Goal: Task Accomplishment & Management: Manage account settings

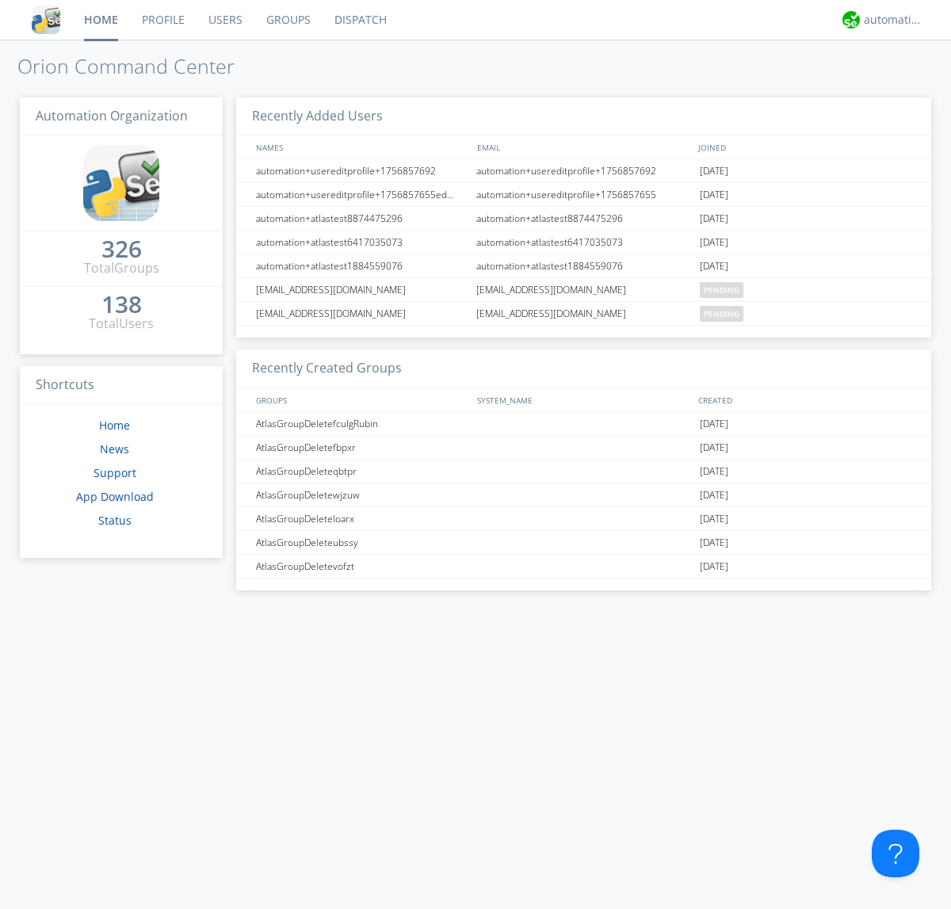
click at [287, 20] on link "Groups" at bounding box center [288, 20] width 68 height 40
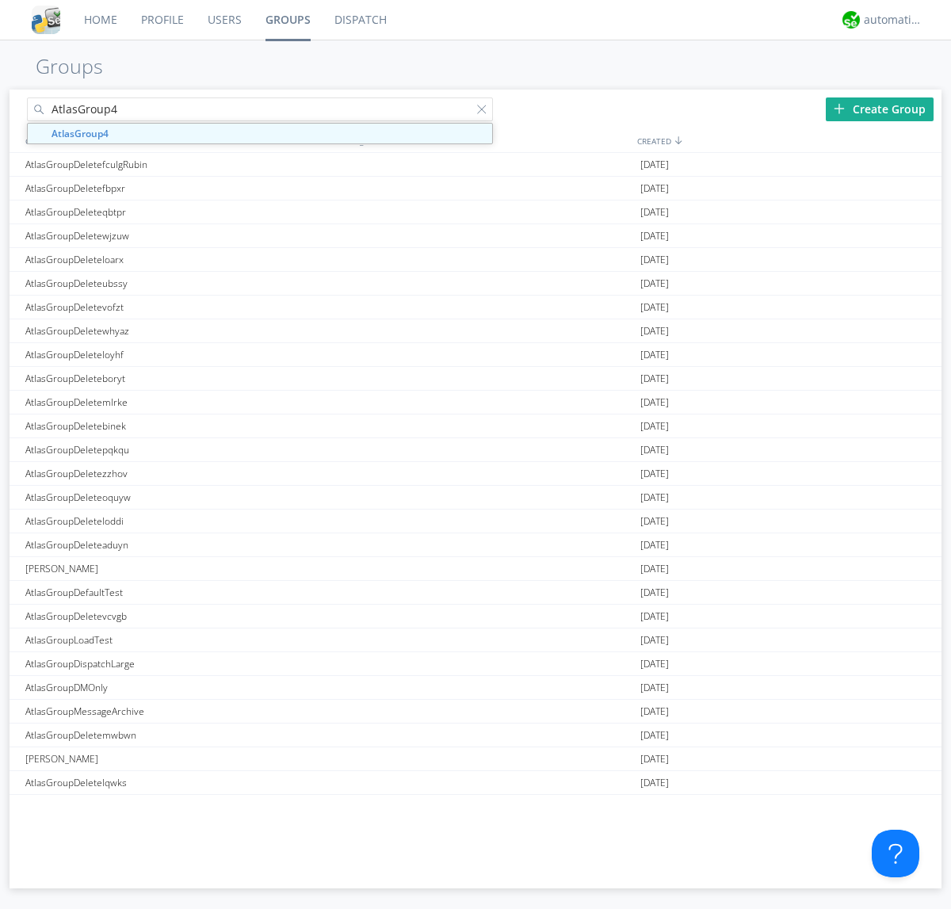
type input "AtlasGroup4"
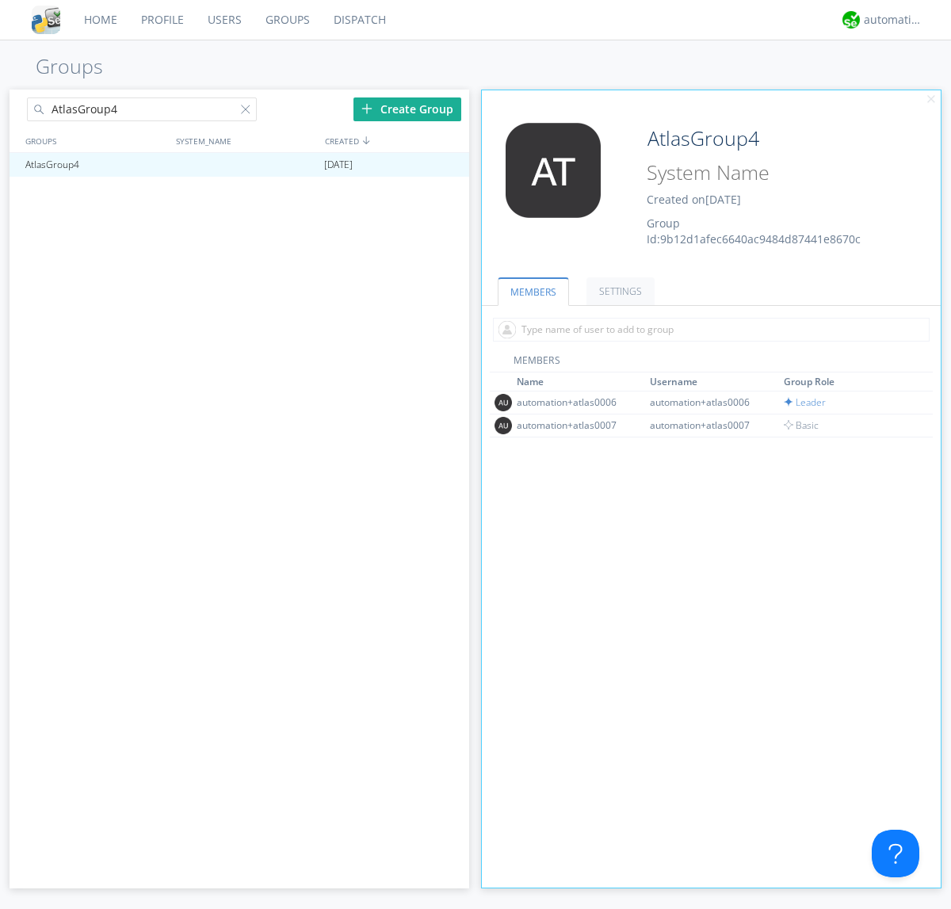
click at [618, 291] on link "SETTINGS" at bounding box center [621, 291] width 68 height 28
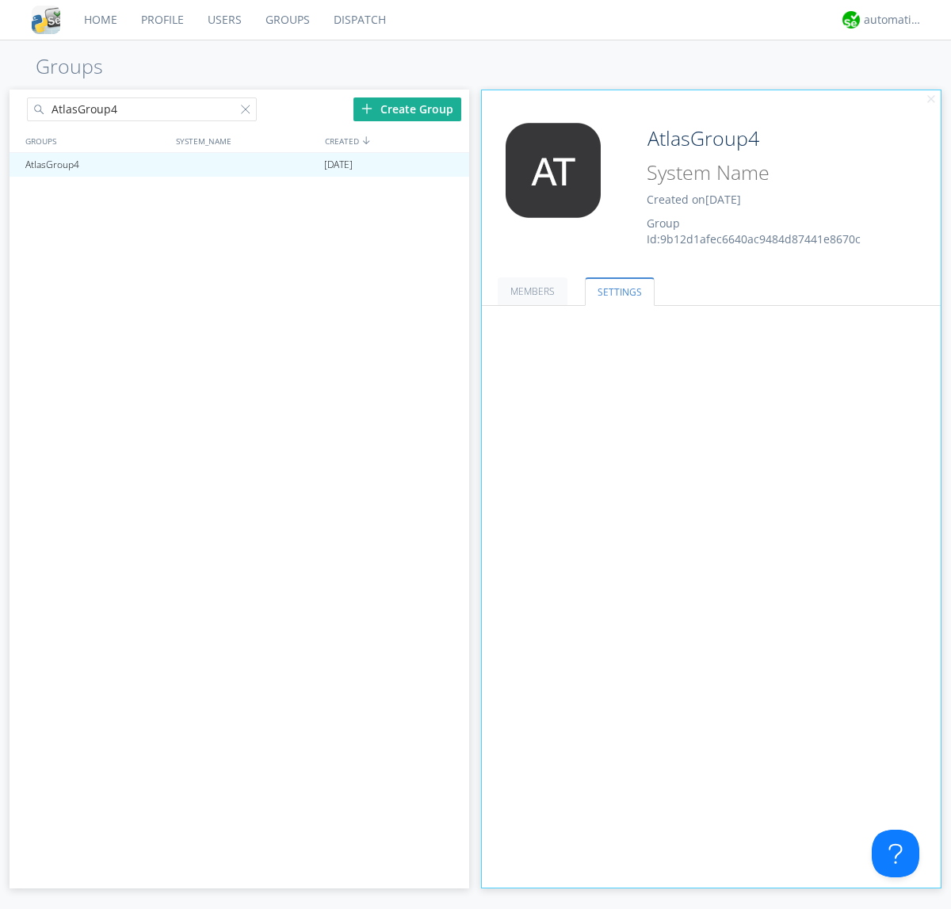
click at [0, 0] on span at bounding box center [0, 0] width 0 height 0
click at [0, 0] on input "radio" at bounding box center [0, 0] width 0 height 0
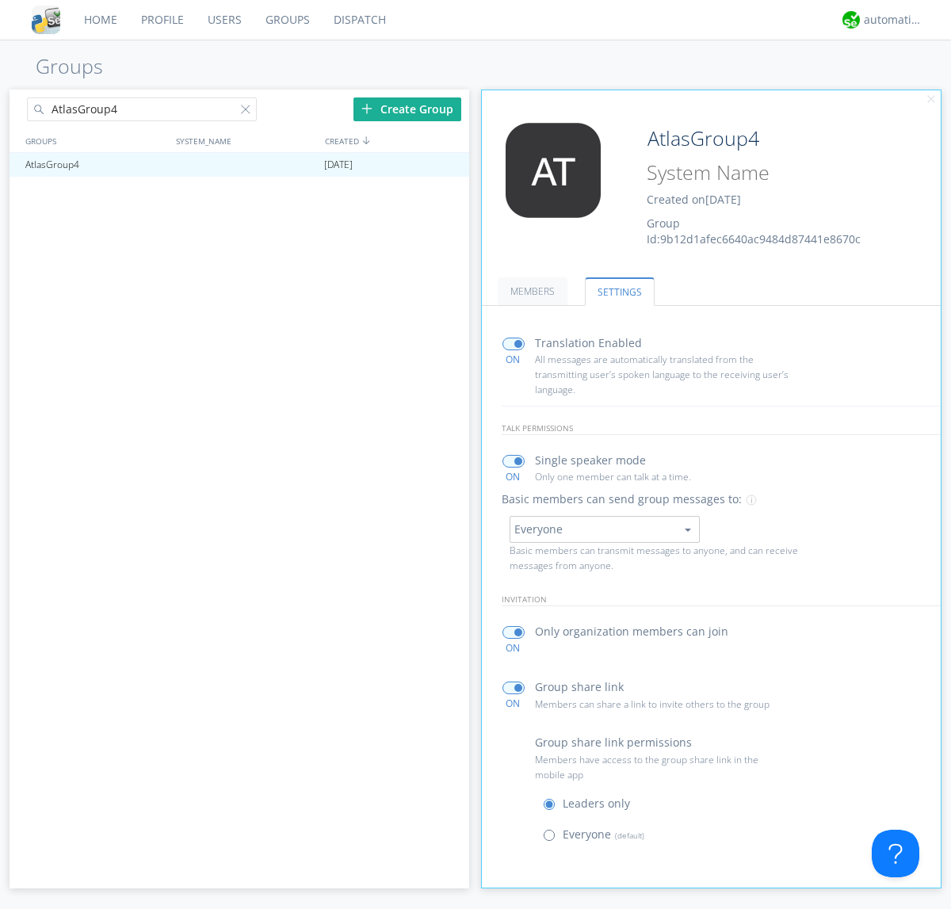
click at [553, 839] on span at bounding box center [553, 839] width 20 height 20
click at [0, 0] on input "radio" at bounding box center [0, 0] width 0 height 0
click at [889, 20] on div "automation+atlas" at bounding box center [893, 20] width 59 height 16
click at [901, 83] on div "Log Out" at bounding box center [902, 84] width 82 height 29
